Goal: Navigation & Orientation: Find specific page/section

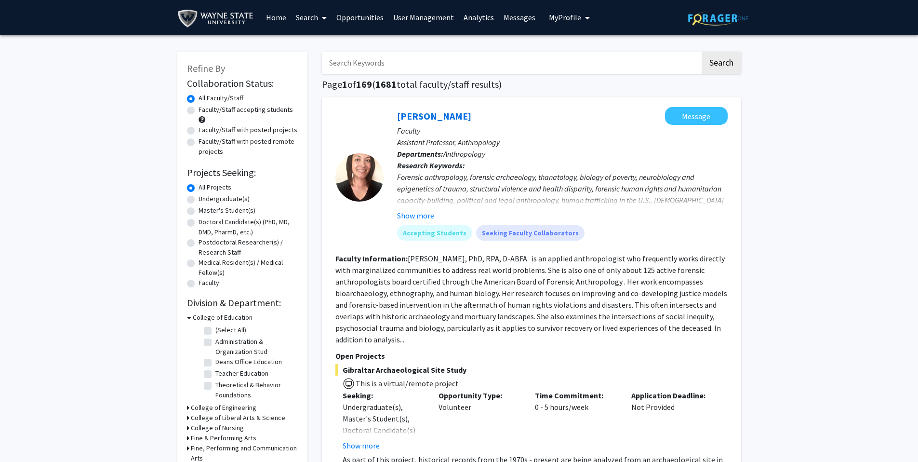
click at [574, 19] on span "My Profile" at bounding box center [565, 18] width 32 height 10
click at [443, 116] on link "[PERSON_NAME]" at bounding box center [434, 116] width 74 height 12
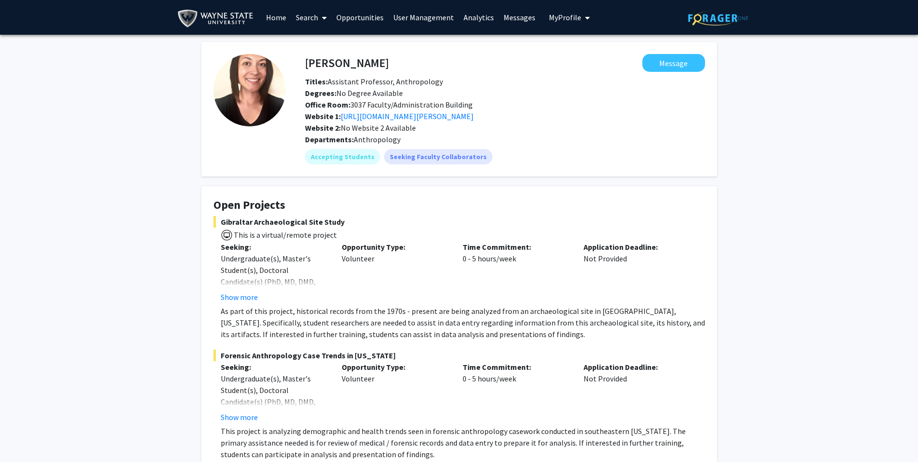
click at [575, 20] on span "My Profile" at bounding box center [565, 18] width 32 height 10
click at [590, 43] on span "[PERSON_NAME]" at bounding box center [609, 45] width 58 height 11
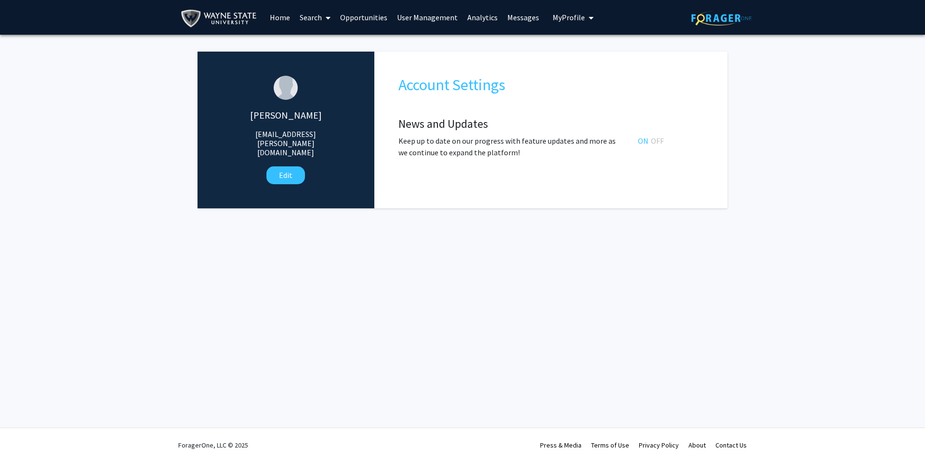
click at [477, 16] on link "Analytics" at bounding box center [483, 17] width 40 height 34
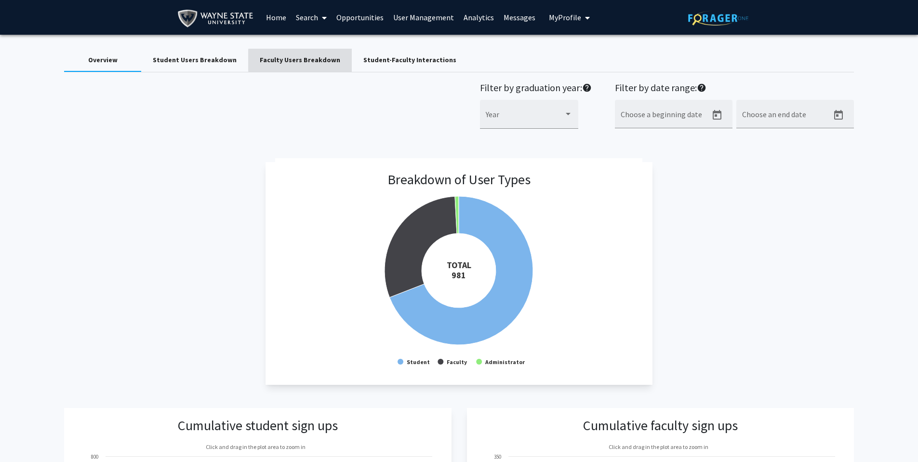
click at [296, 60] on div "Faculty Users Breakdown" at bounding box center [300, 60] width 80 height 10
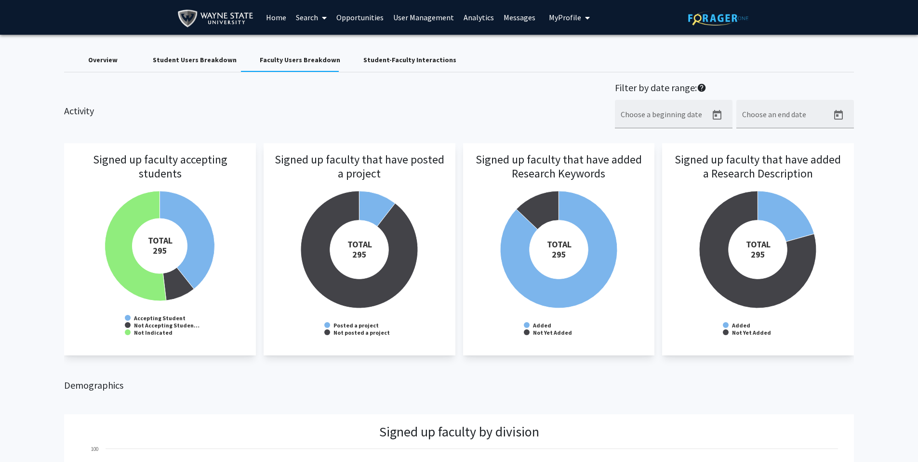
click at [423, 17] on link "User Management" at bounding box center [423, 17] width 70 height 34
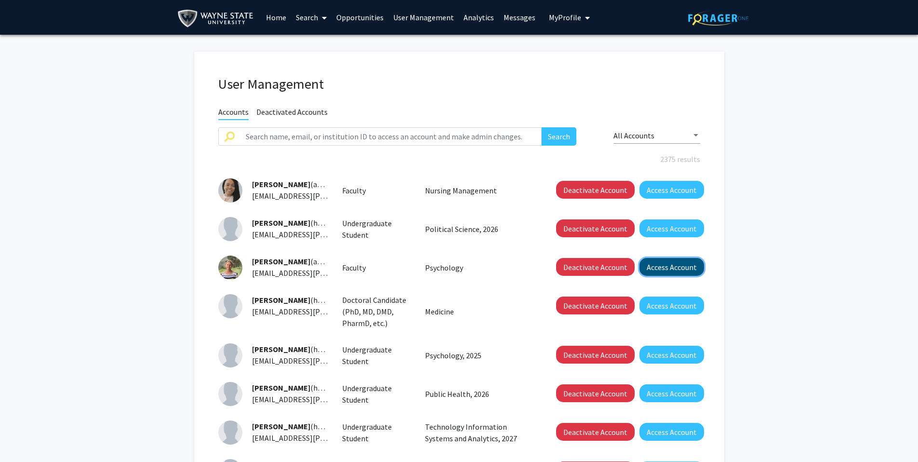
click at [683, 271] on button "Access Account" at bounding box center [672, 267] width 65 height 18
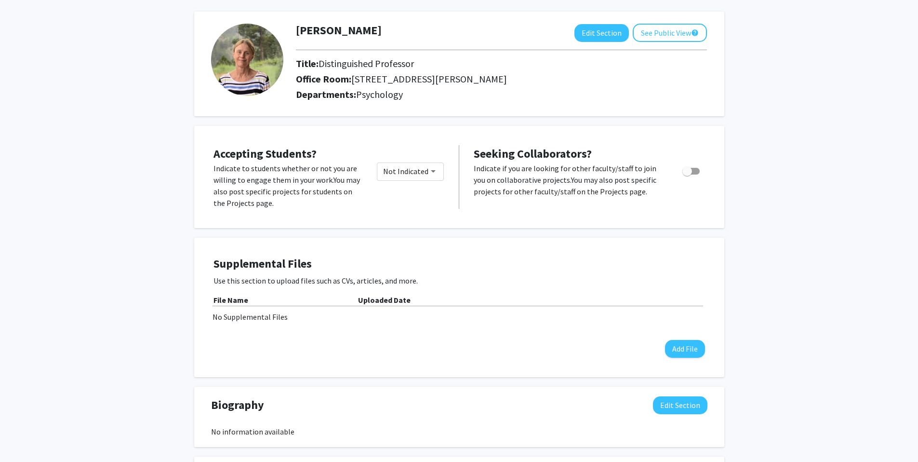
scroll to position [61, 0]
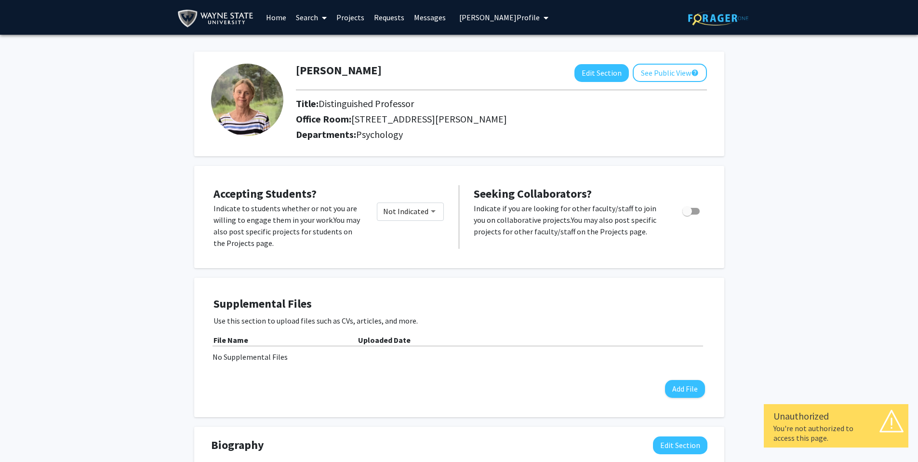
click at [524, 16] on span "[PERSON_NAME] Profile" at bounding box center [499, 18] width 80 height 10
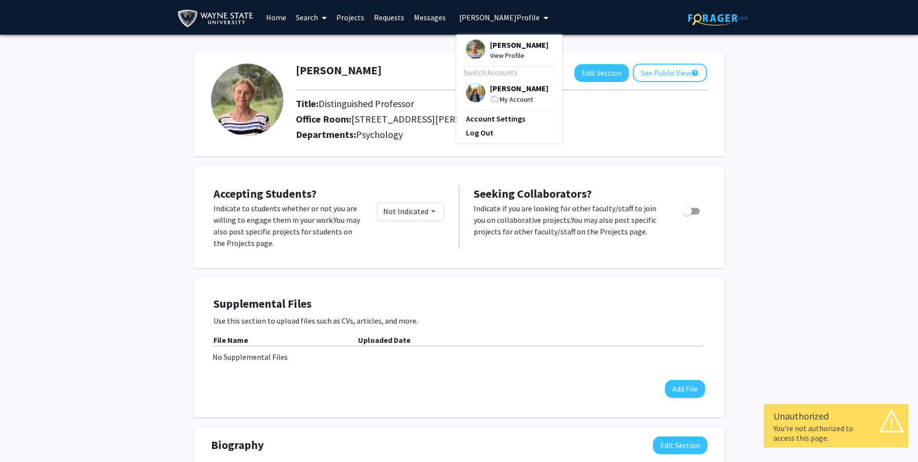
click at [520, 91] on span "[PERSON_NAME]" at bounding box center [519, 88] width 58 height 11
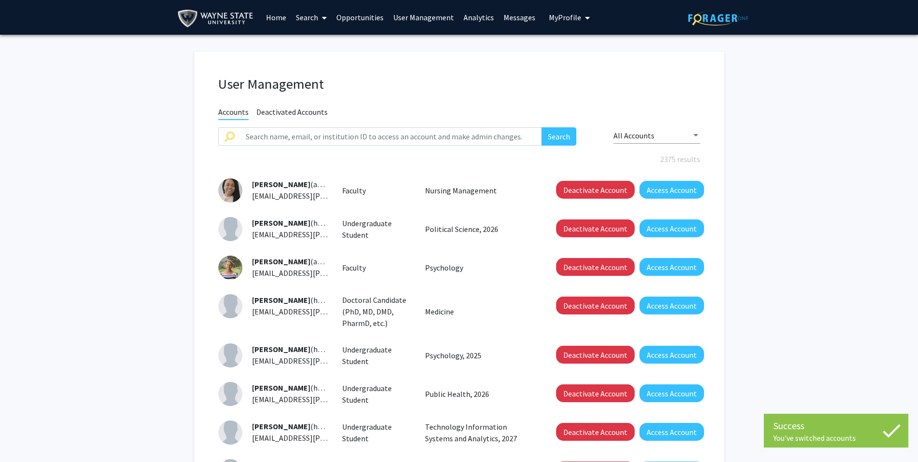
click at [414, 13] on link "User Management" at bounding box center [423, 17] width 70 height 34
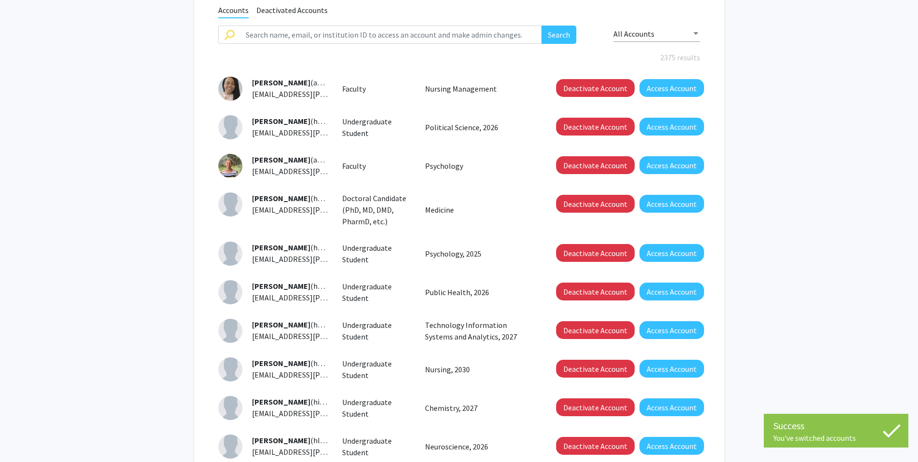
scroll to position [214, 0]
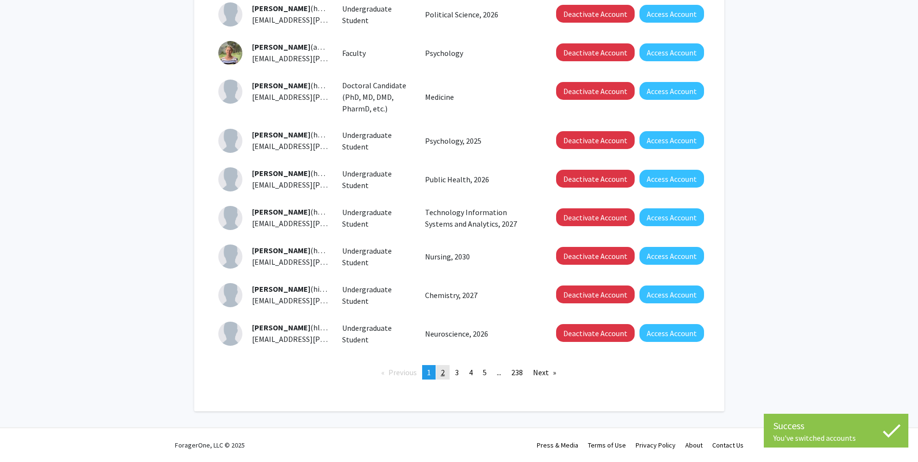
click at [447, 374] on link "page 2" at bounding box center [442, 372] width 13 height 14
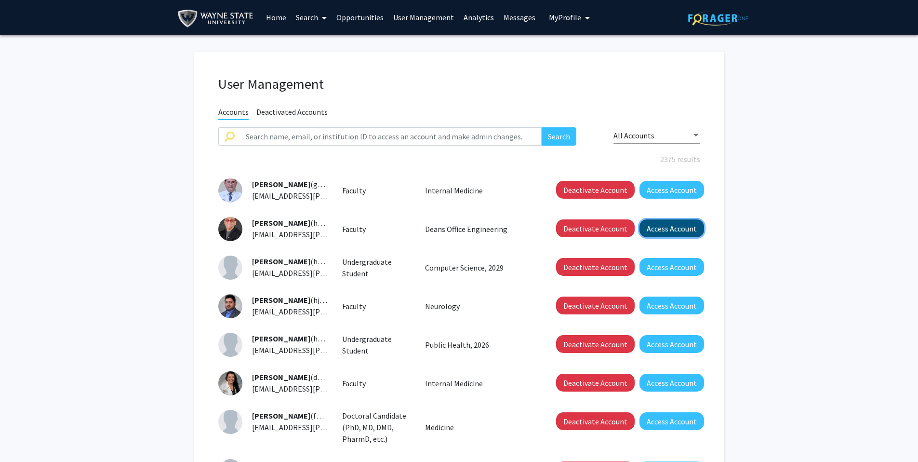
click at [678, 227] on button "Access Account" at bounding box center [672, 228] width 65 height 18
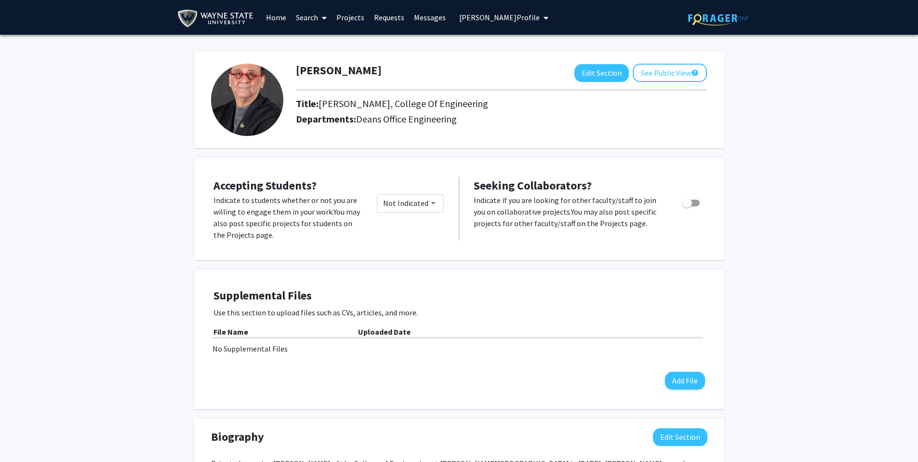
click at [480, 20] on span "[PERSON_NAME] Profile" at bounding box center [499, 18] width 80 height 10
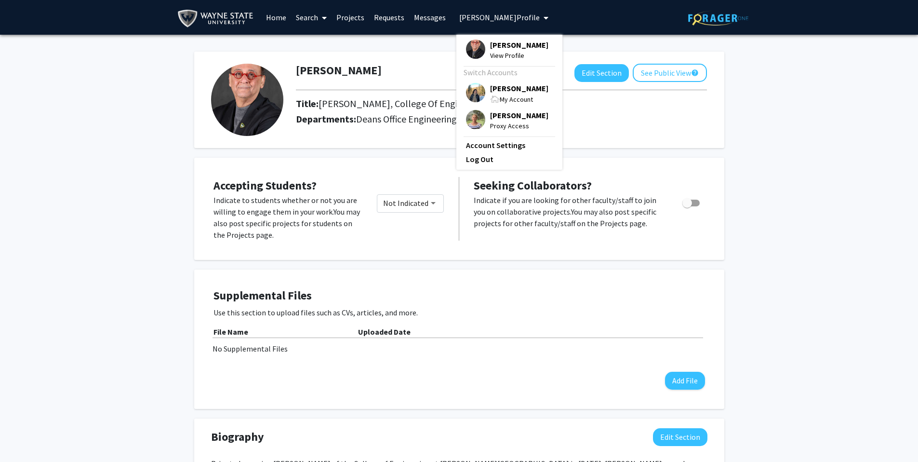
click at [514, 90] on span "[PERSON_NAME]" at bounding box center [519, 88] width 58 height 11
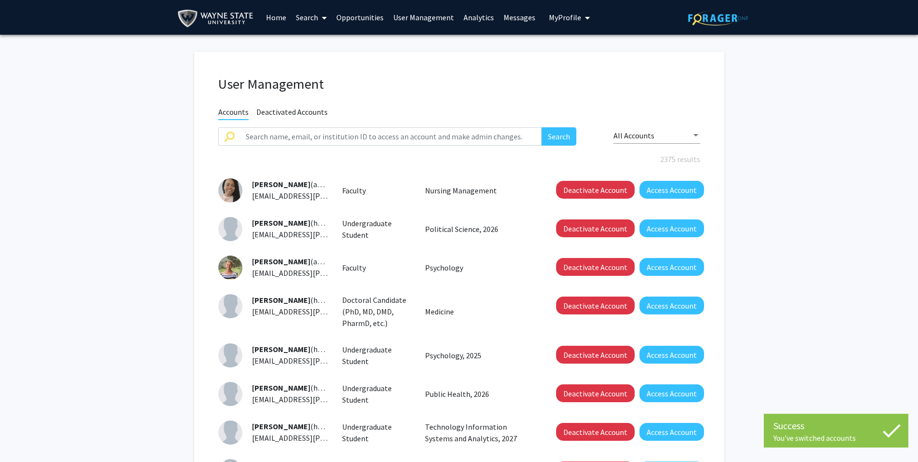
click at [562, 20] on span "My Profile" at bounding box center [565, 18] width 32 height 10
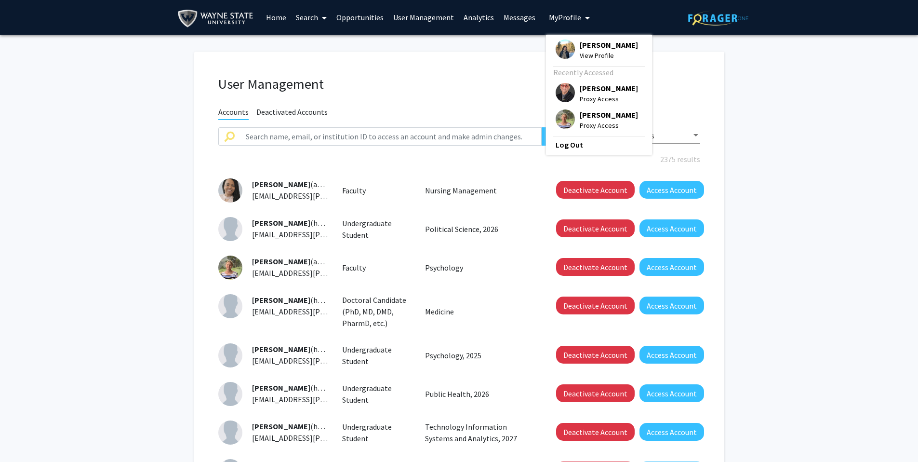
click at [585, 51] on span "View Profile" at bounding box center [609, 55] width 58 height 11
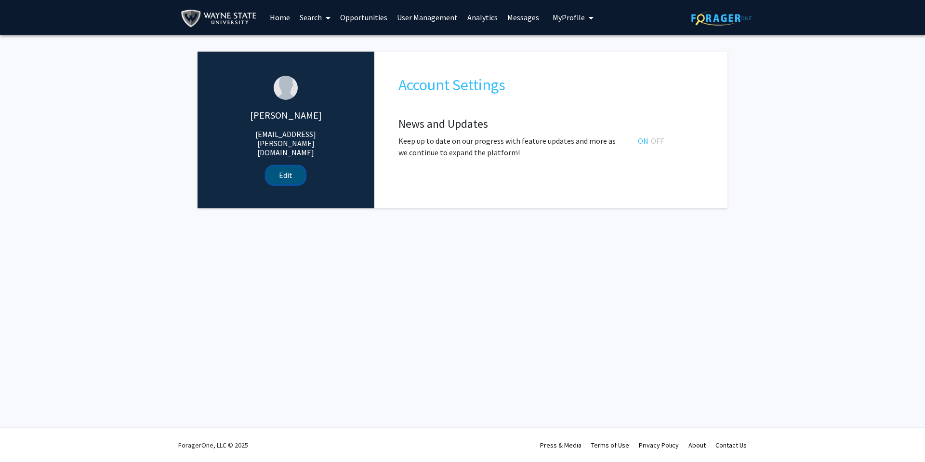
click at [292, 166] on button "Edit" at bounding box center [286, 175] width 39 height 18
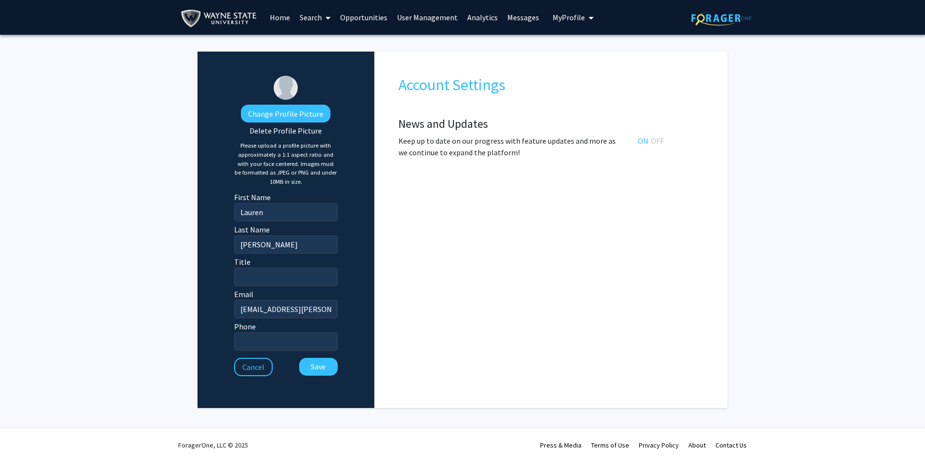
click at [359, 17] on link "Opportunities" at bounding box center [363, 17] width 57 height 34
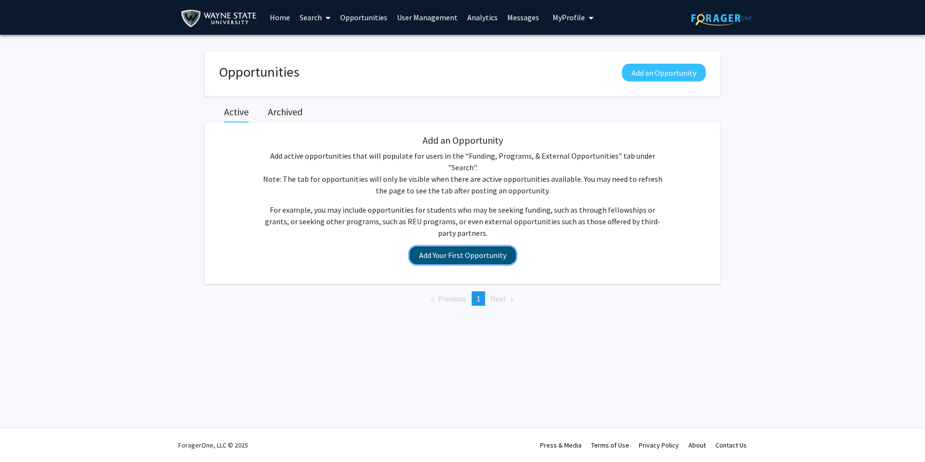
click at [479, 246] on button "Add Your First Opportunity" at bounding box center [463, 255] width 107 height 18
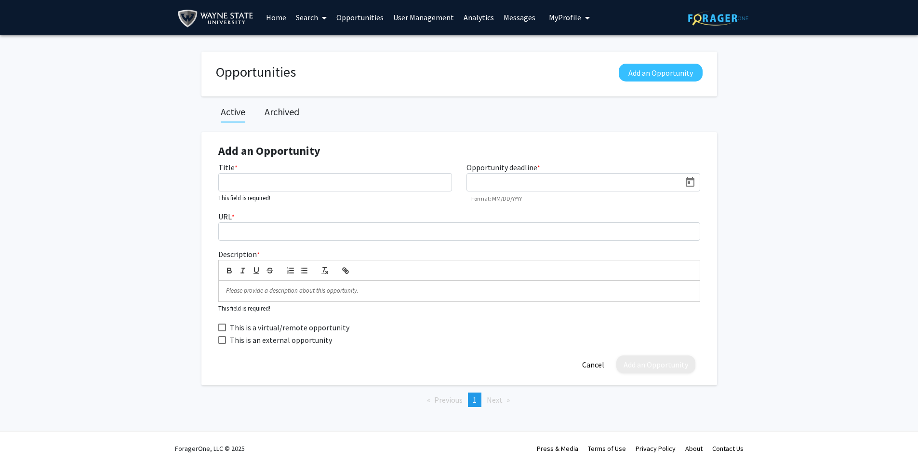
click at [559, 17] on span "My Profile" at bounding box center [565, 18] width 32 height 10
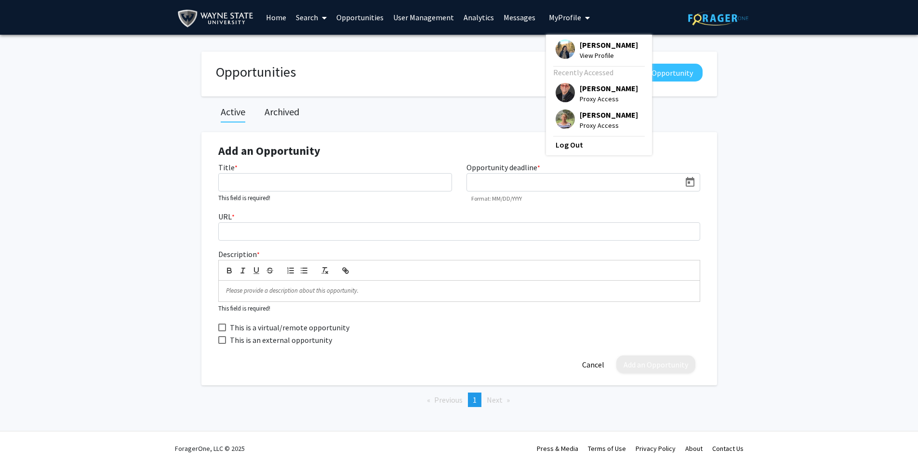
click at [582, 47] on span "[PERSON_NAME]" at bounding box center [609, 45] width 58 height 11
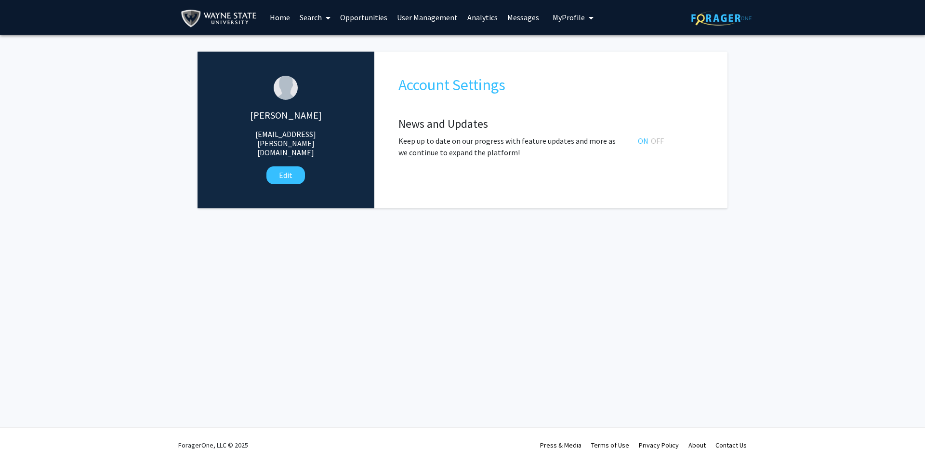
click at [589, 18] on icon "My profile dropdown to access profile and logout" at bounding box center [591, 18] width 5 height 8
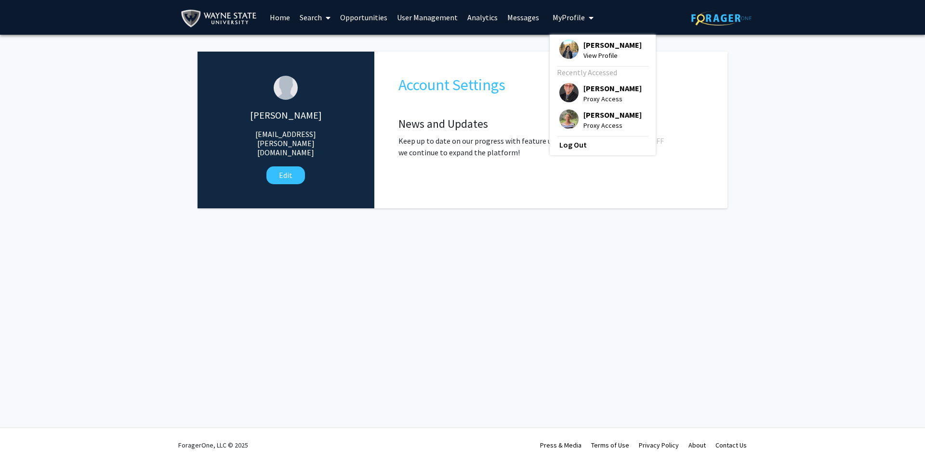
click at [604, 116] on span "[PERSON_NAME]" at bounding box center [613, 114] width 58 height 11
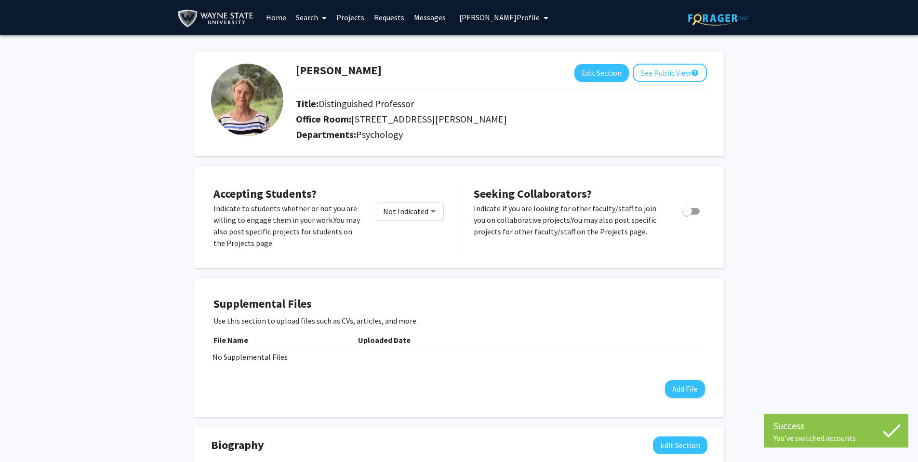
click at [359, 16] on link "Projects" at bounding box center [351, 17] width 38 height 34
